Goal: Find specific page/section: Find specific page/section

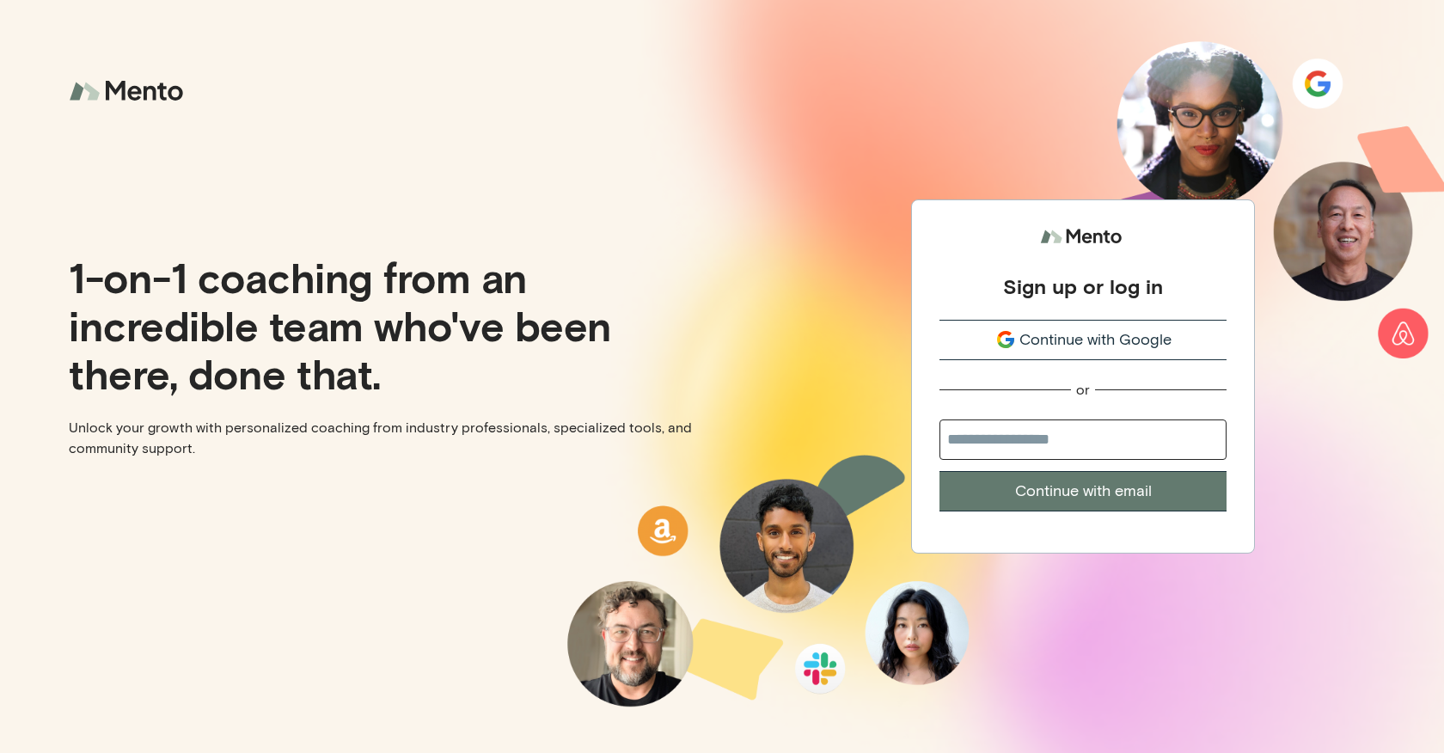
click at [1064, 338] on span "Continue with Google" at bounding box center [1095, 339] width 152 height 23
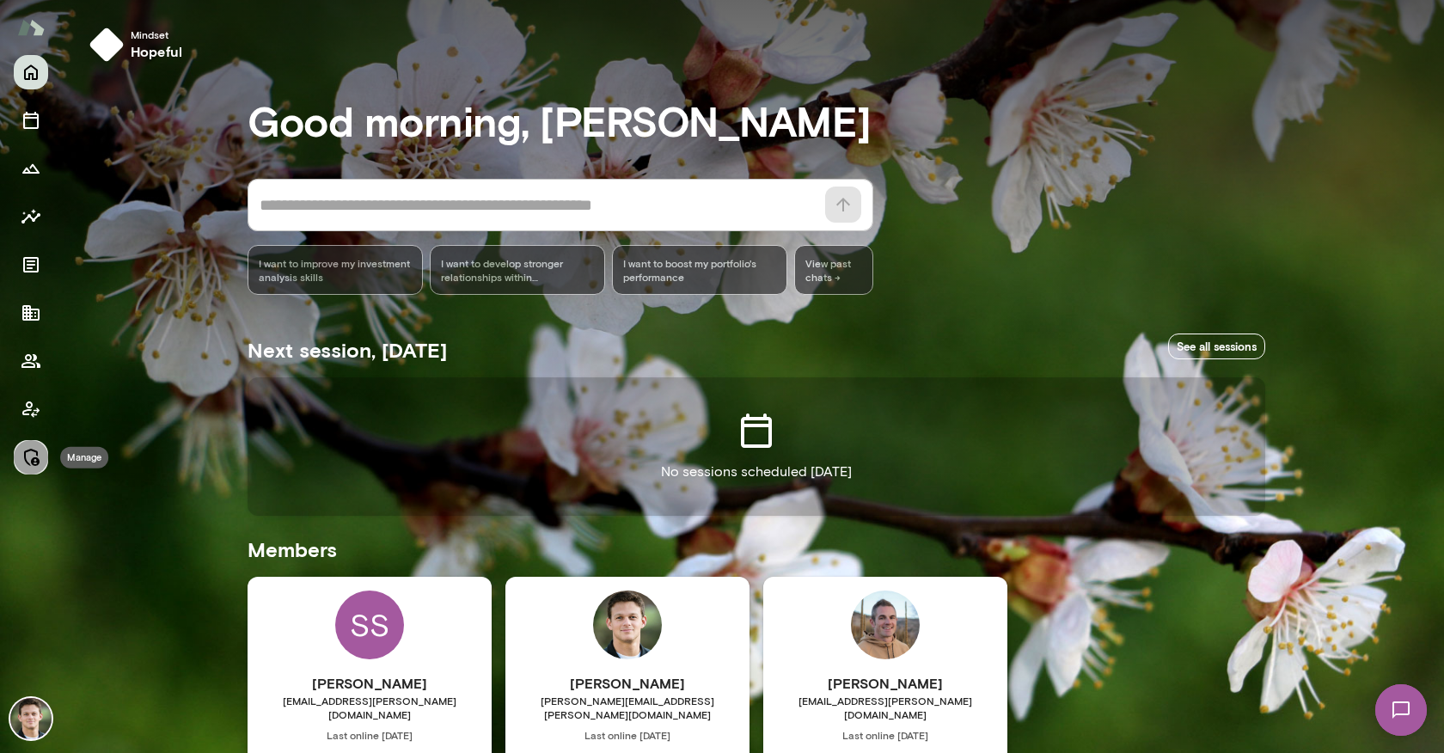
click at [33, 458] on icon "Manage" at bounding box center [31, 457] width 15 height 17
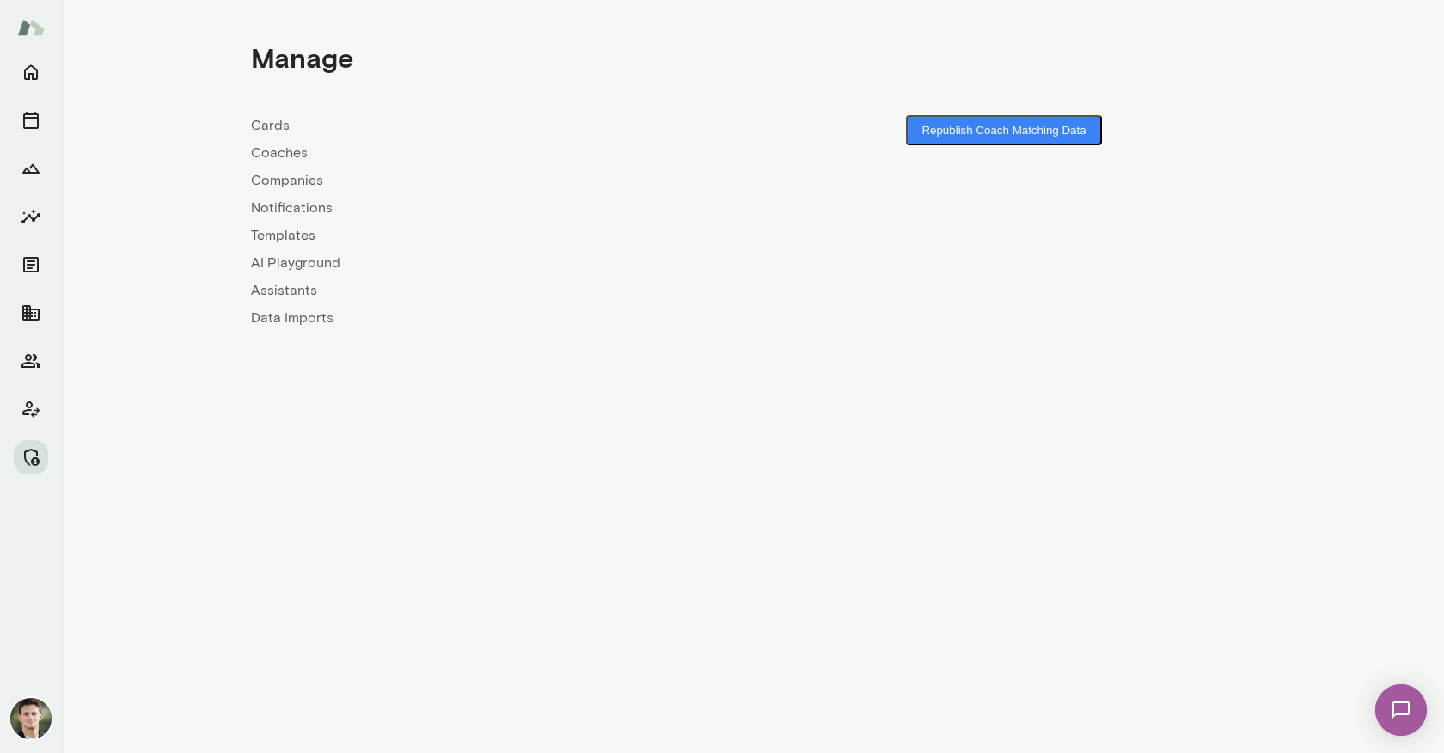
click at [294, 178] on link "Companies" at bounding box center [502, 180] width 502 height 21
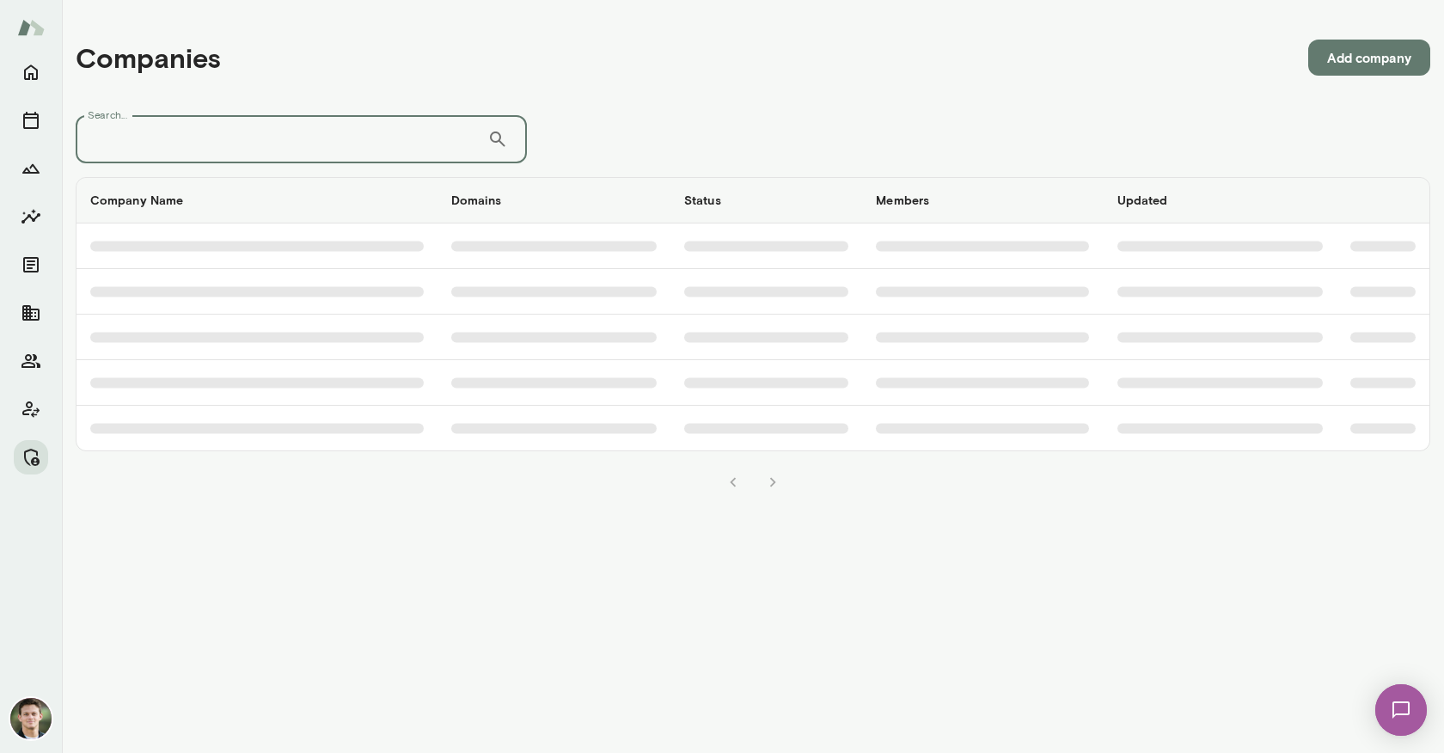
click at [305, 144] on input "Search..." at bounding box center [282, 139] width 412 height 48
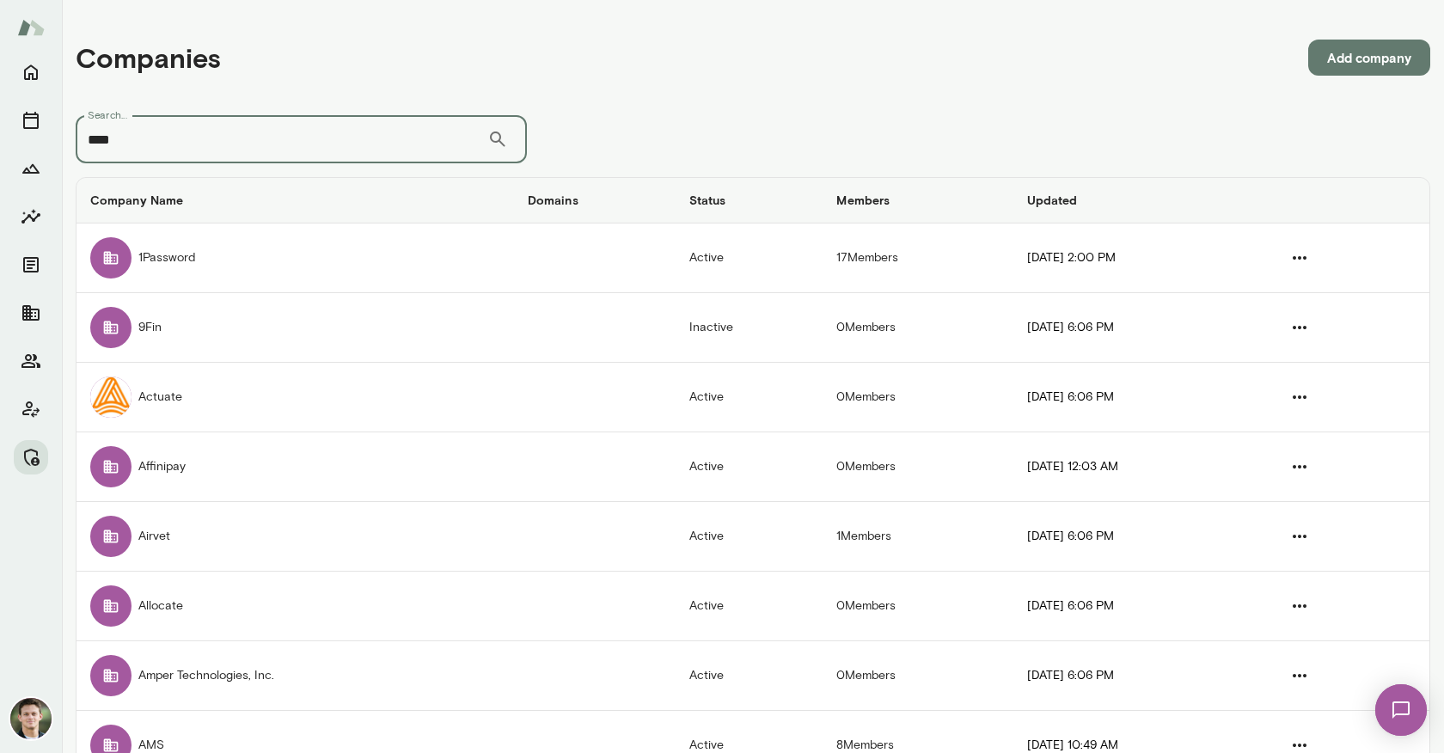
type input "*****"
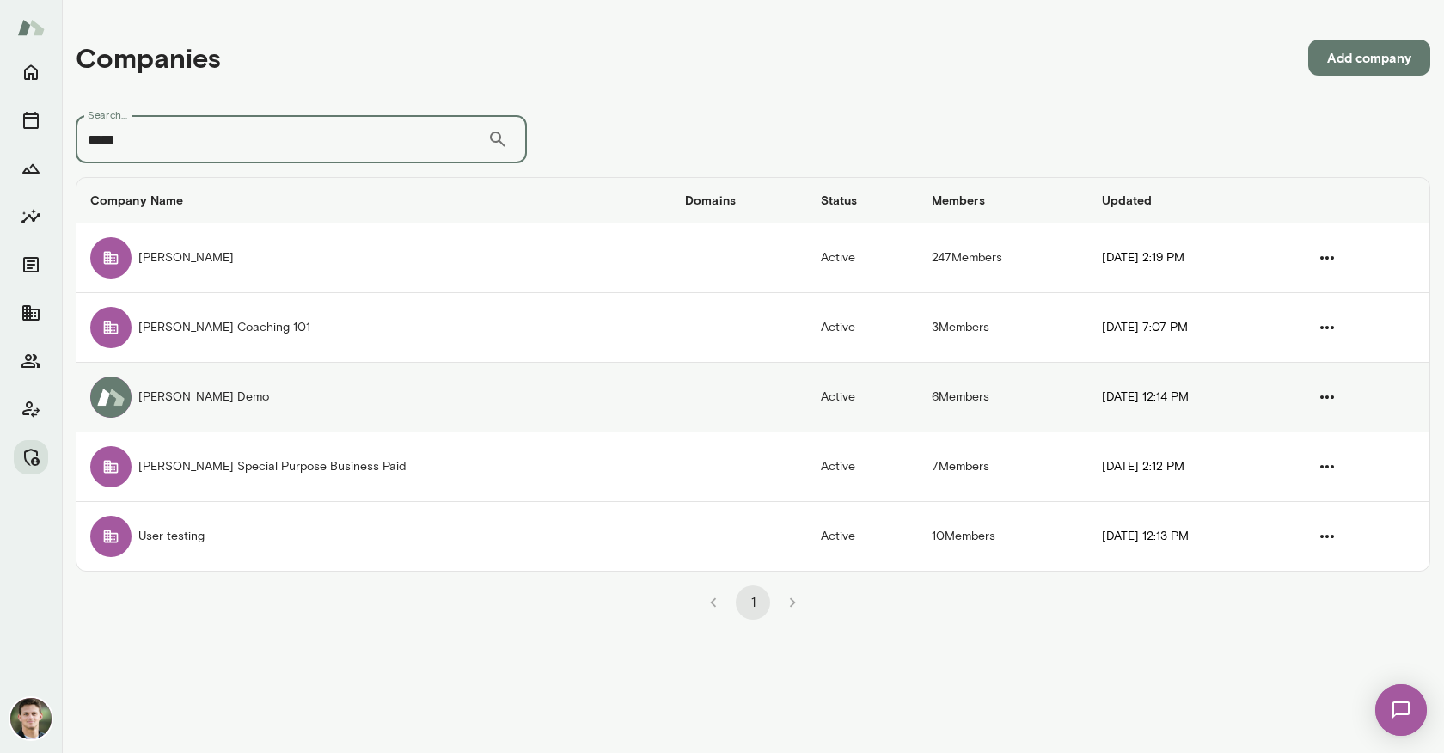
click at [300, 399] on td "[PERSON_NAME] Demo" at bounding box center [374, 398] width 595 height 70
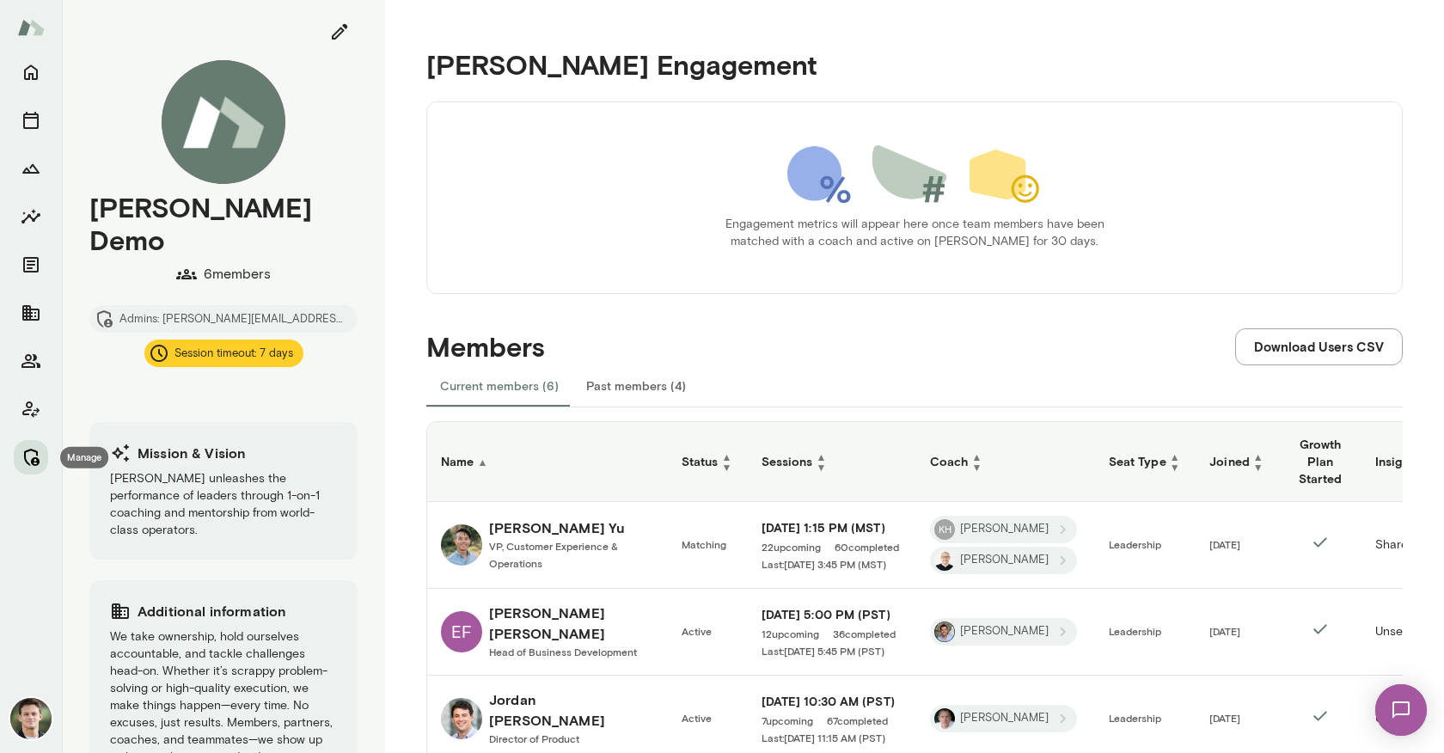
click at [26, 456] on icon "Manage" at bounding box center [31, 457] width 21 height 21
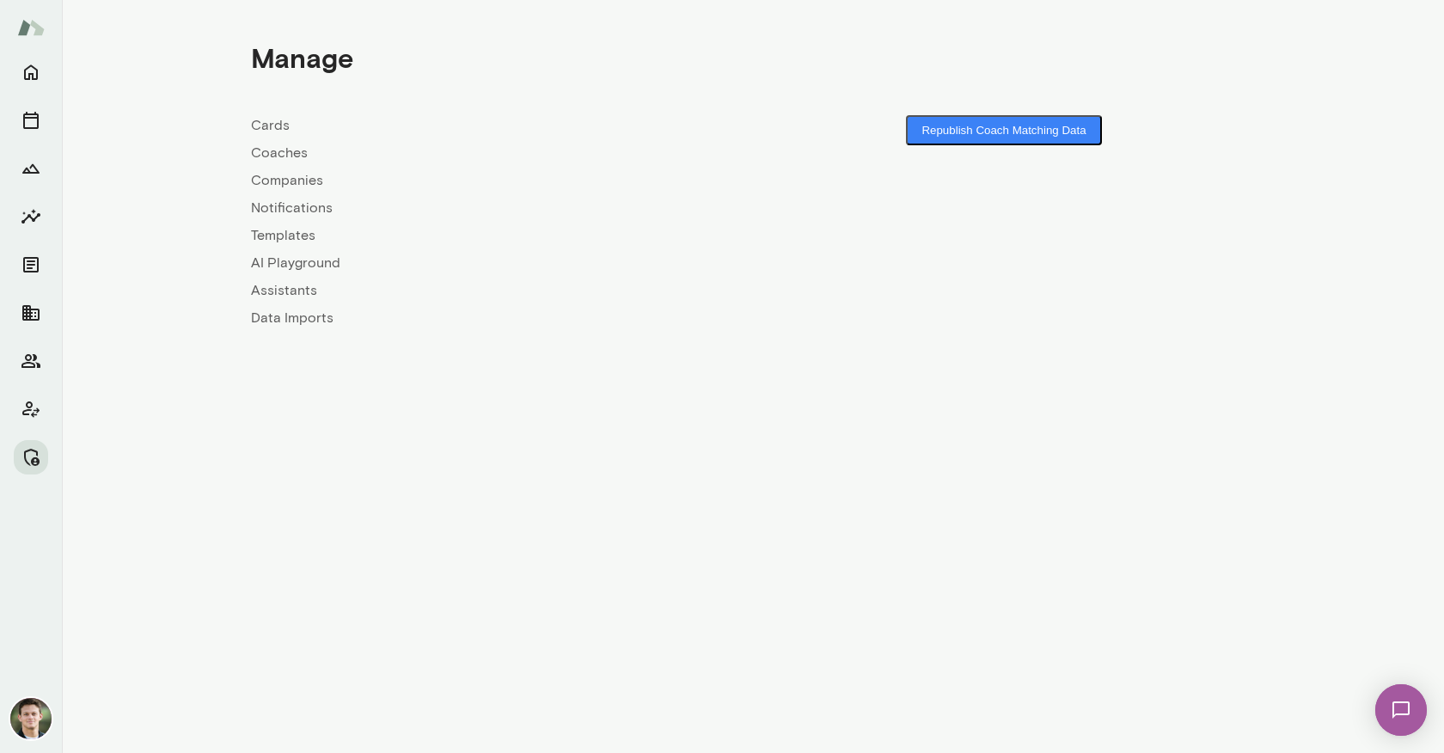
click at [280, 174] on link "Companies" at bounding box center [502, 180] width 502 height 21
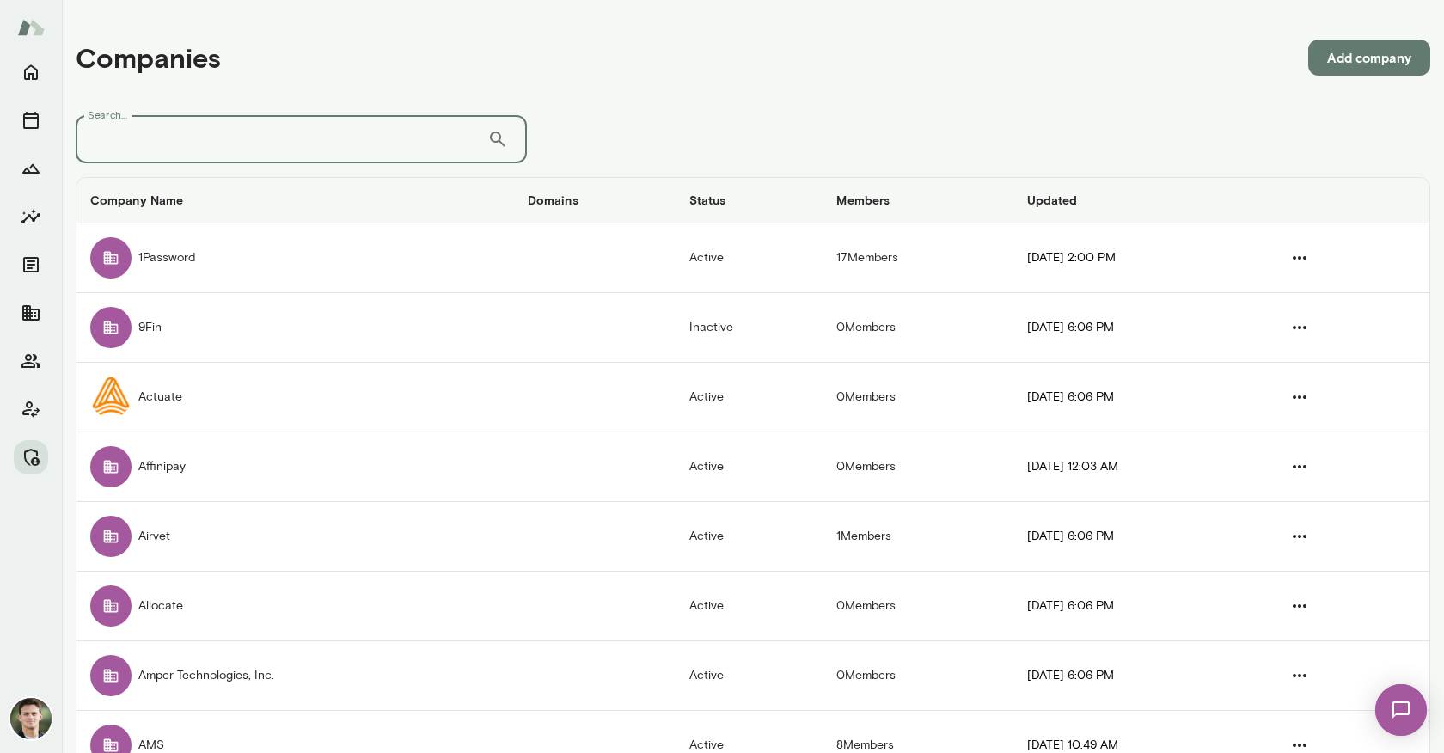
click at [321, 132] on input "Search..." at bounding box center [282, 139] width 412 height 48
type input "********"
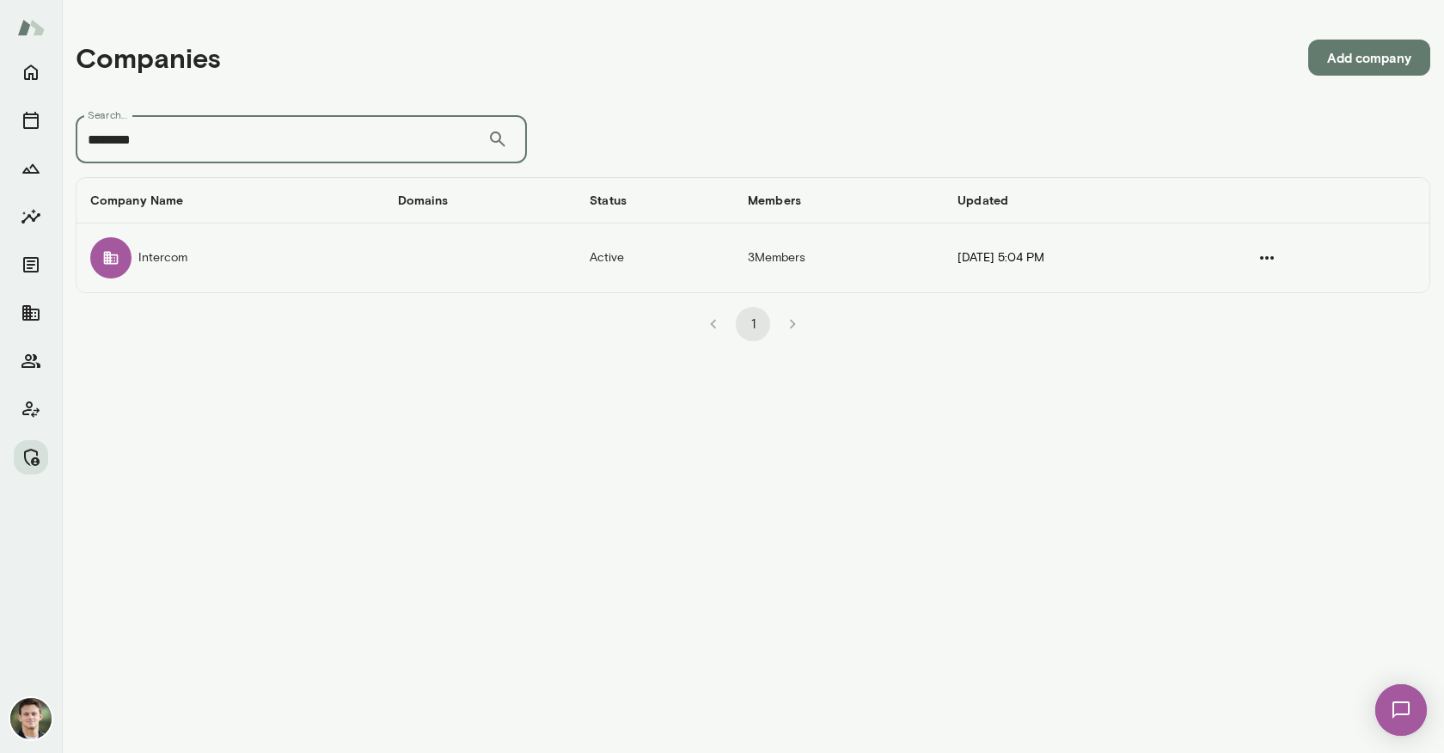
click at [384, 265] on td "companies table" at bounding box center [480, 257] width 193 height 69
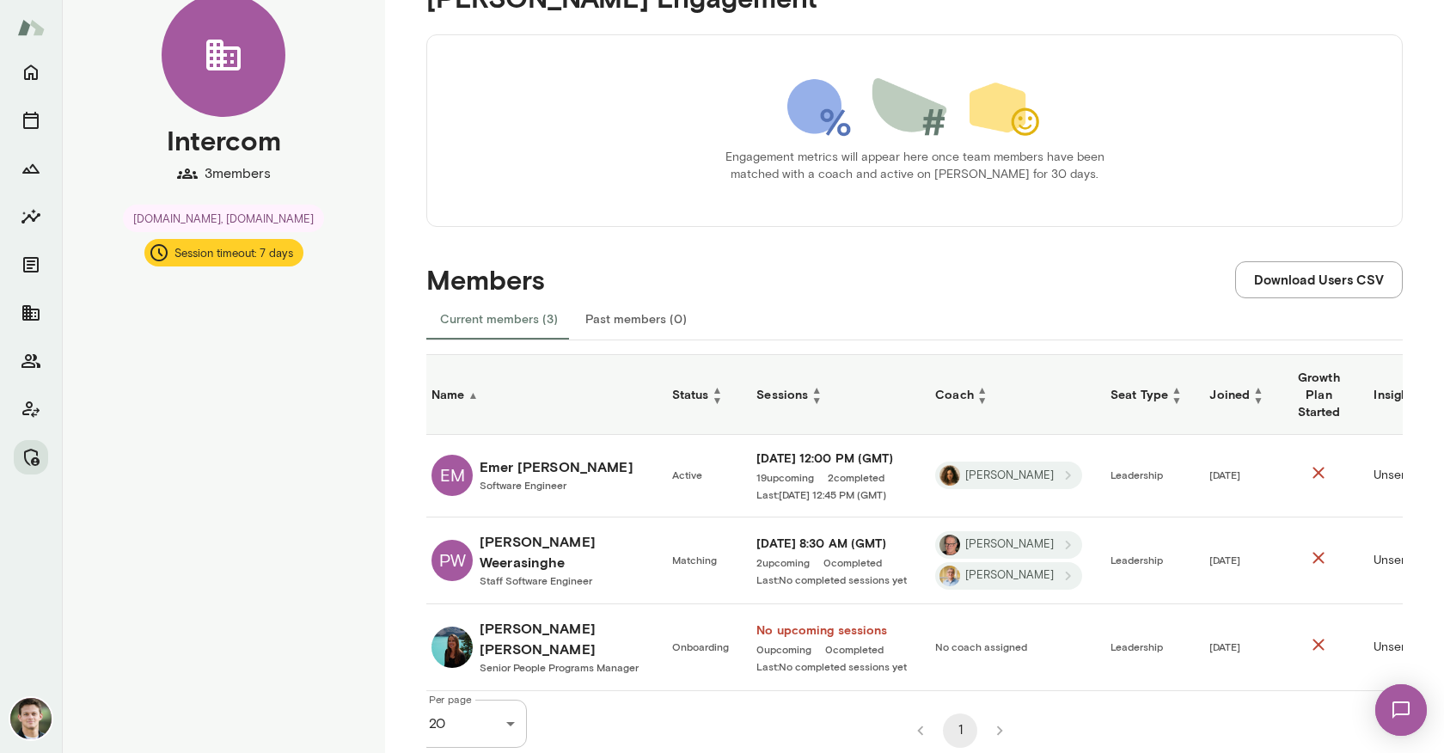
scroll to position [0, 6]
click at [1001, 474] on span "[PERSON_NAME]" at bounding box center [1012, 476] width 109 height 16
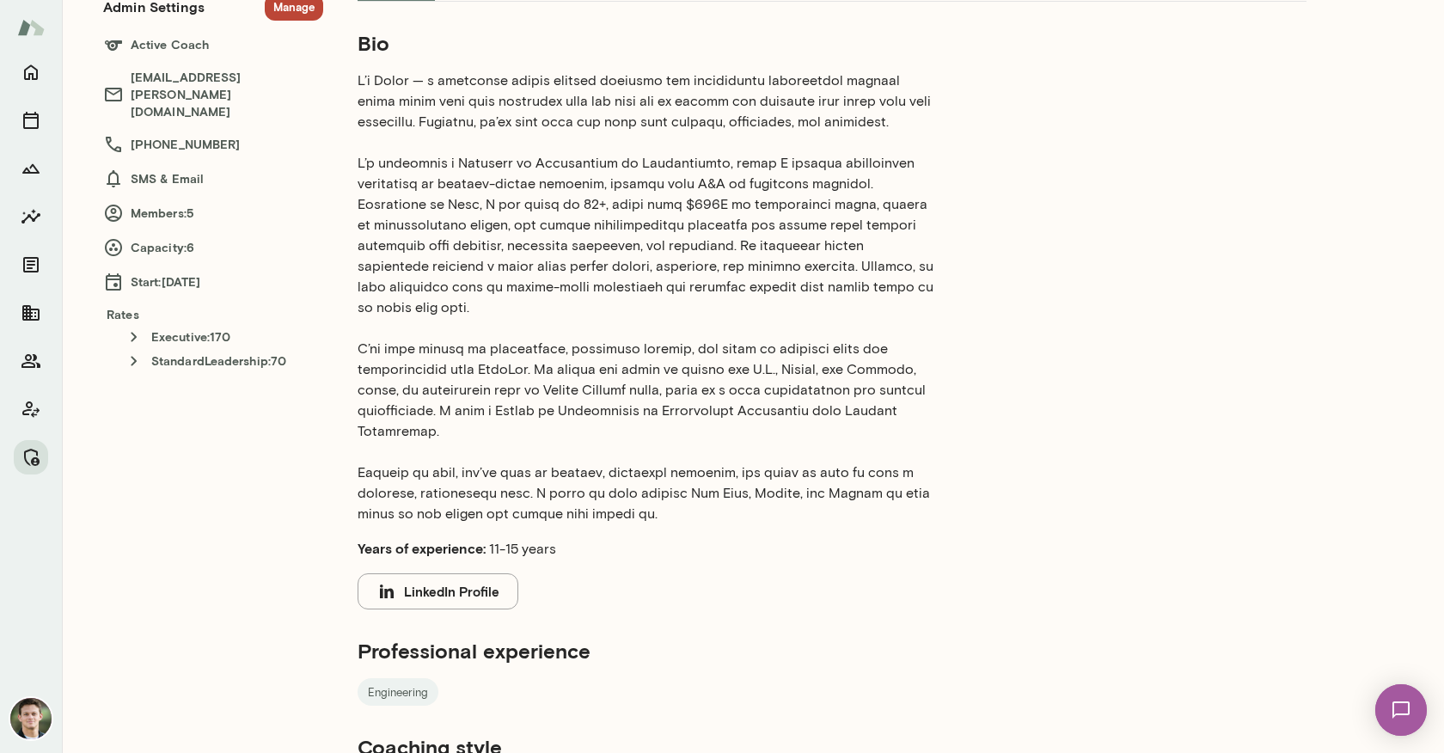
scroll to position [335, 0]
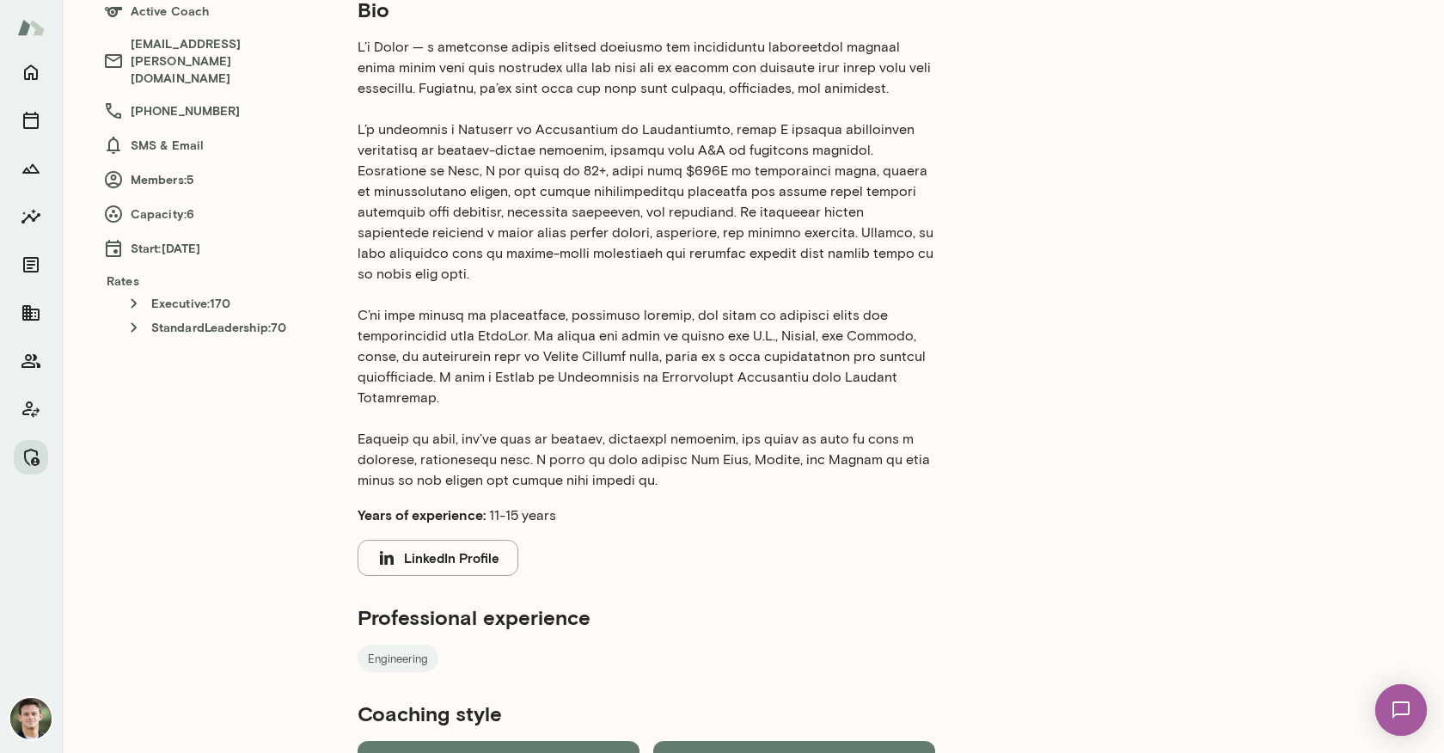
click at [449, 540] on button "LinkedIn Profile" at bounding box center [438, 558] width 161 height 36
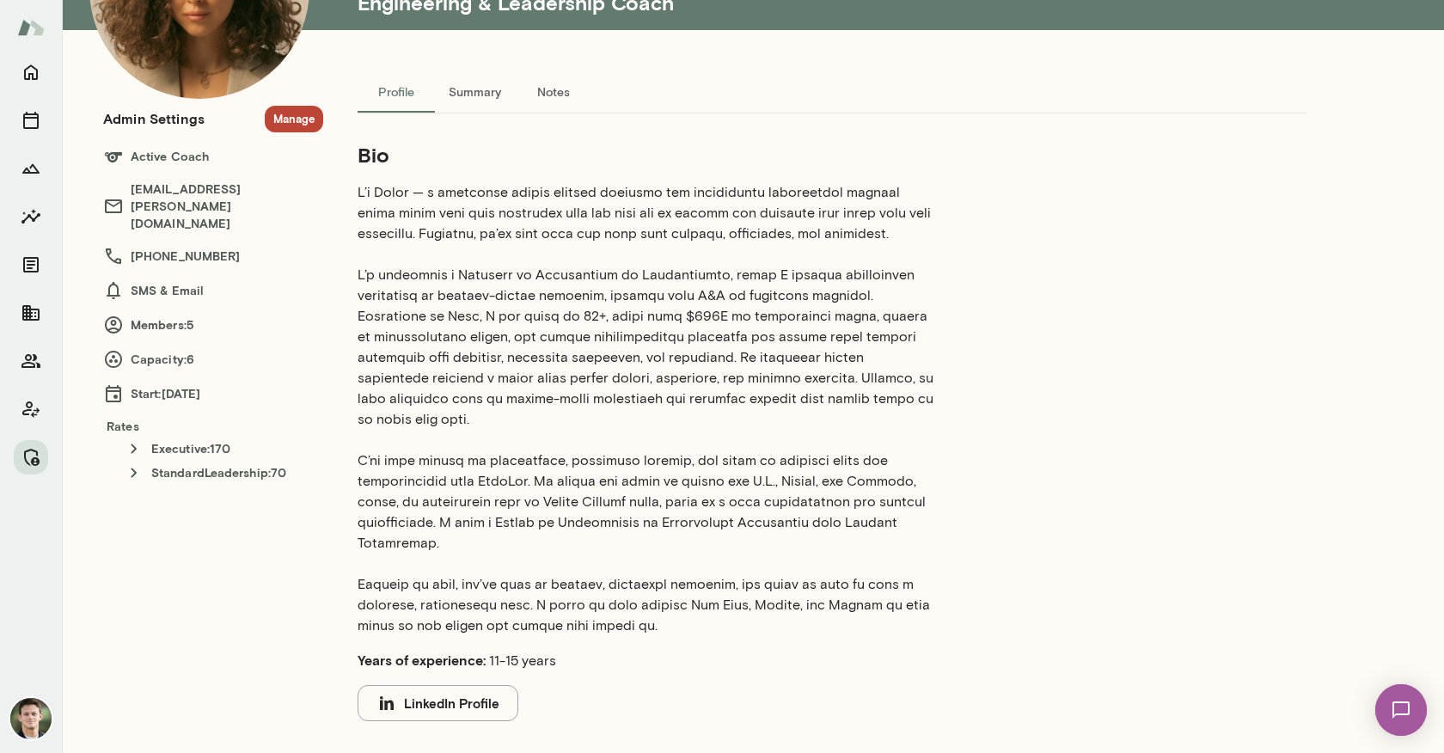
scroll to position [0, 0]
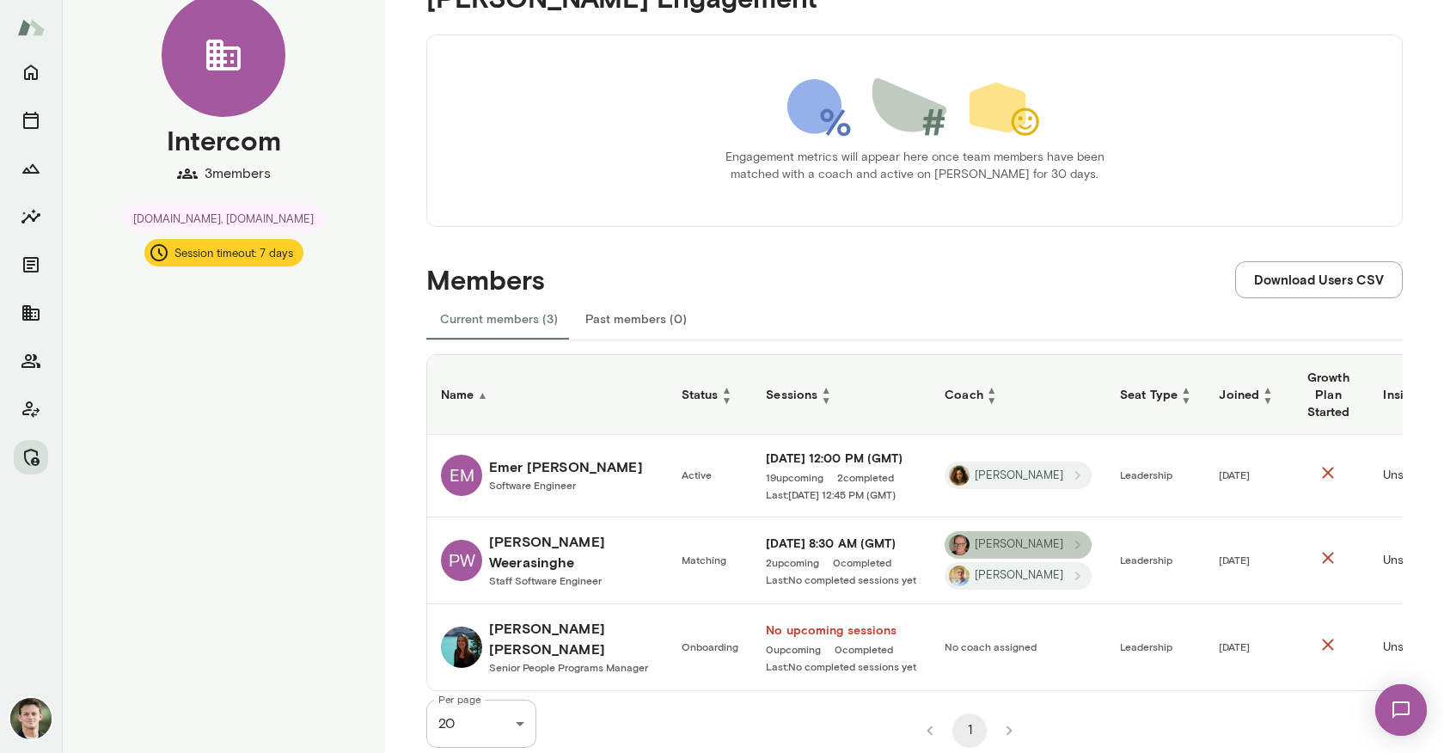
click at [1008, 547] on span "[PERSON_NAME]" at bounding box center [1018, 544] width 109 height 16
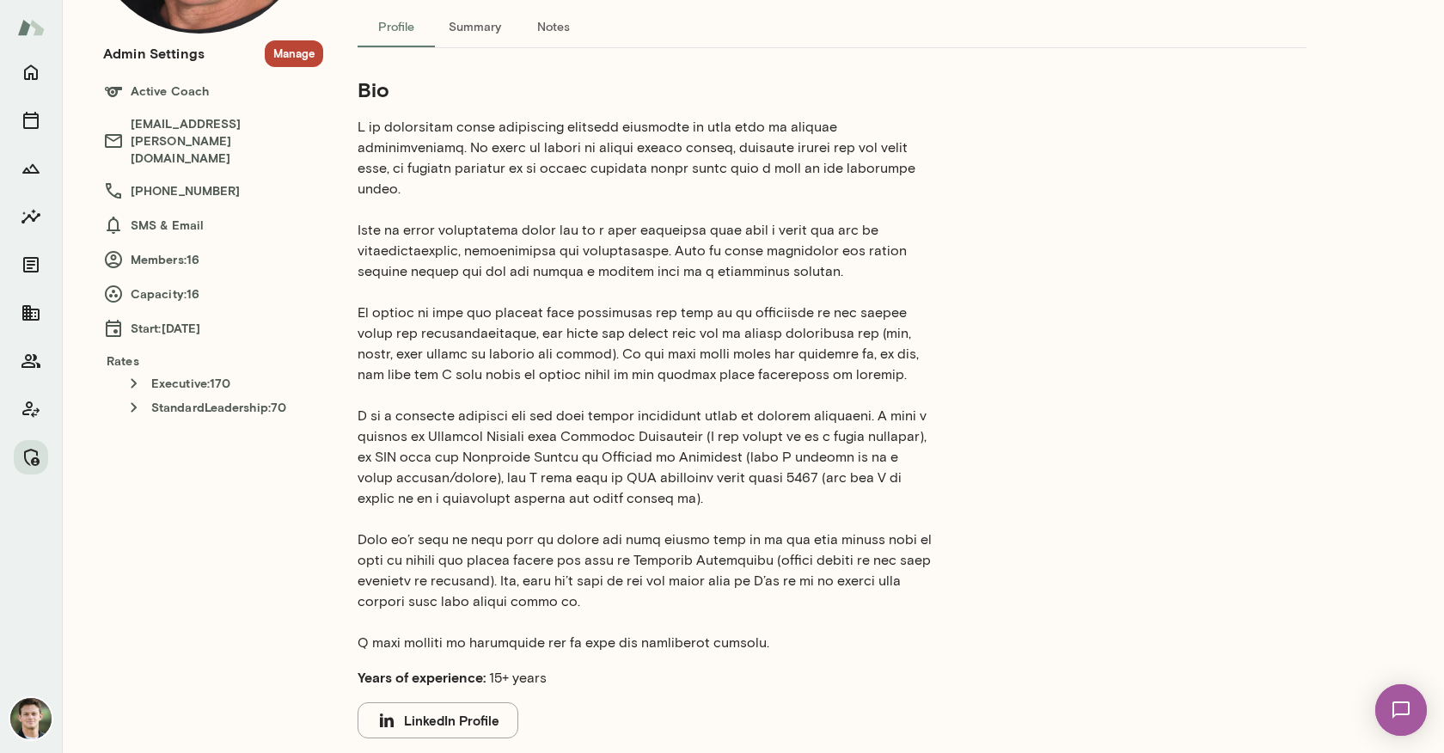
scroll to position [278, 0]
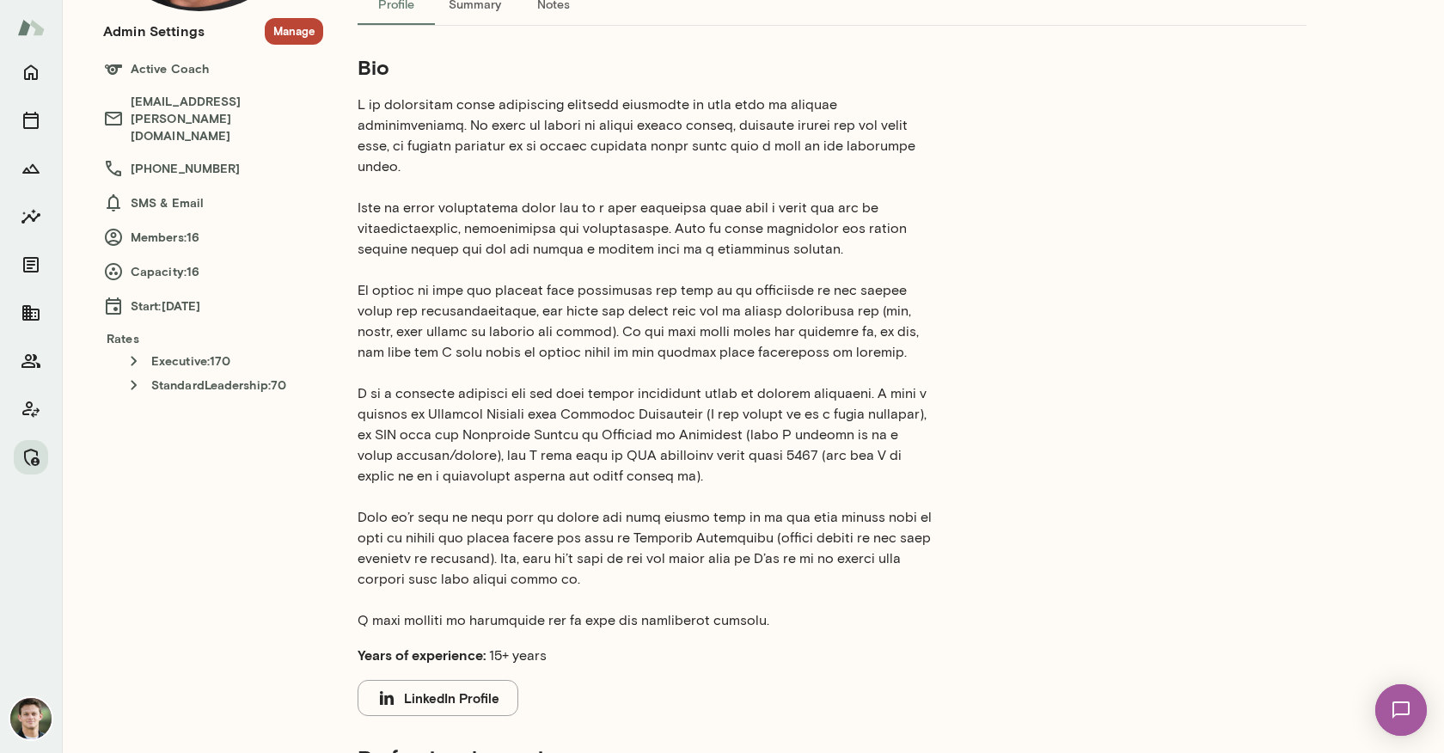
click at [442, 680] on button "LinkedIn Profile" at bounding box center [438, 698] width 161 height 36
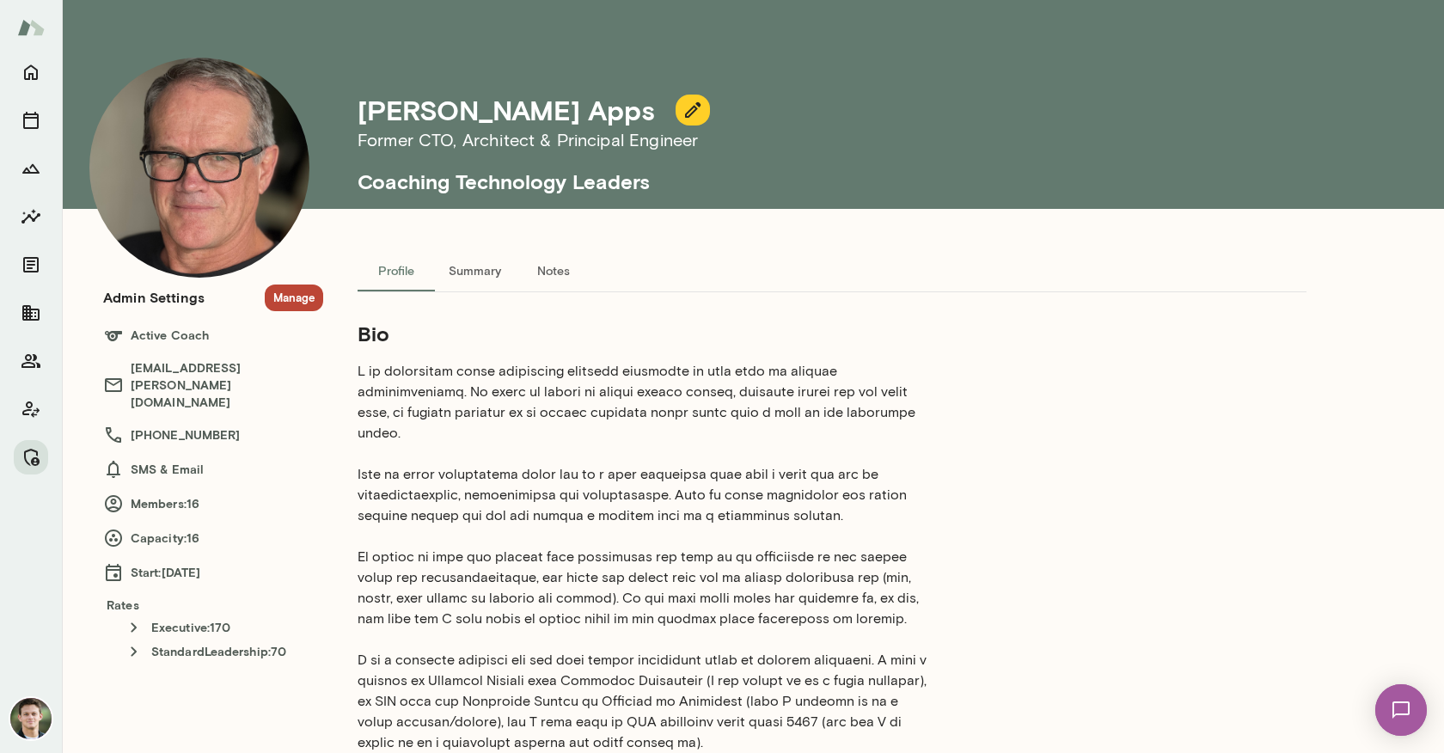
scroll to position [10, 0]
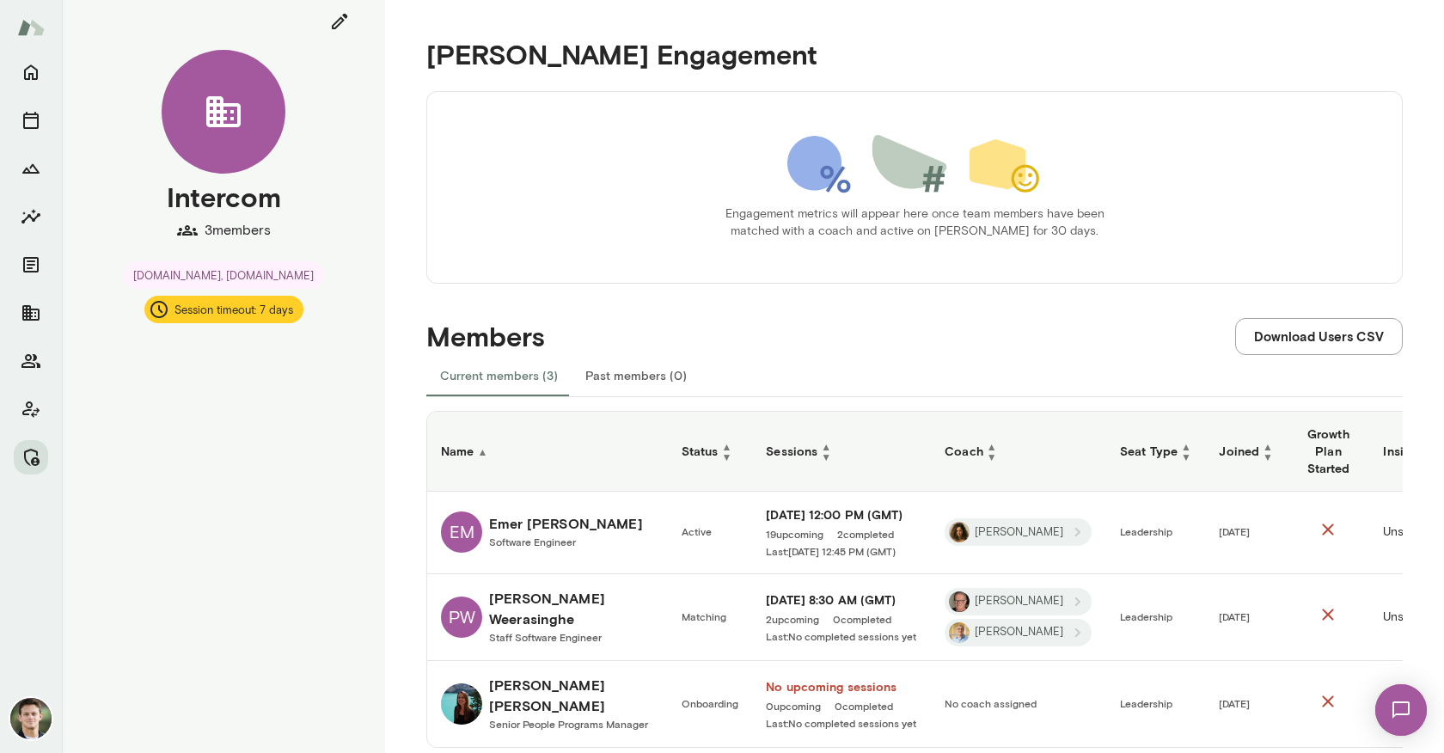
scroll to position [67, 0]
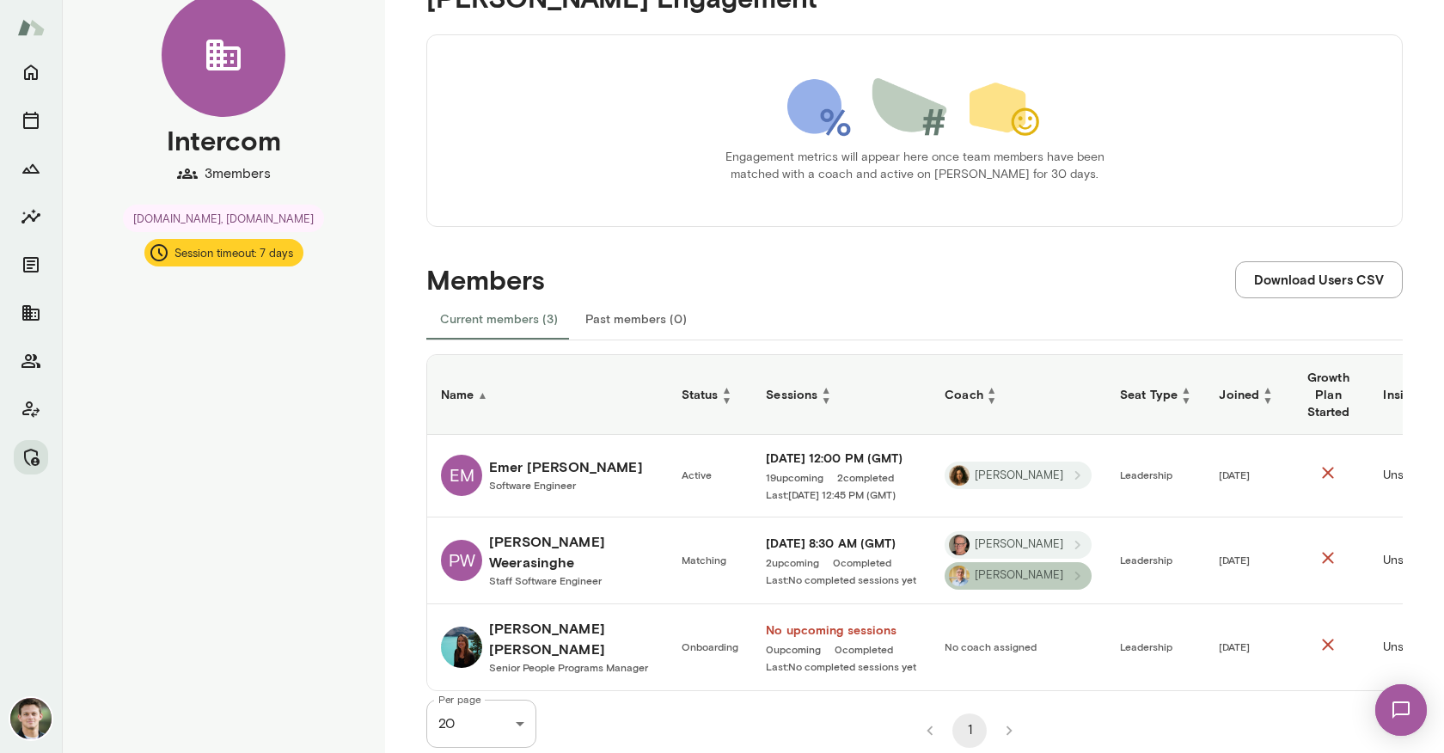
click at [1015, 573] on span "[PERSON_NAME]" at bounding box center [1018, 575] width 109 height 16
